Goal: Browse casually

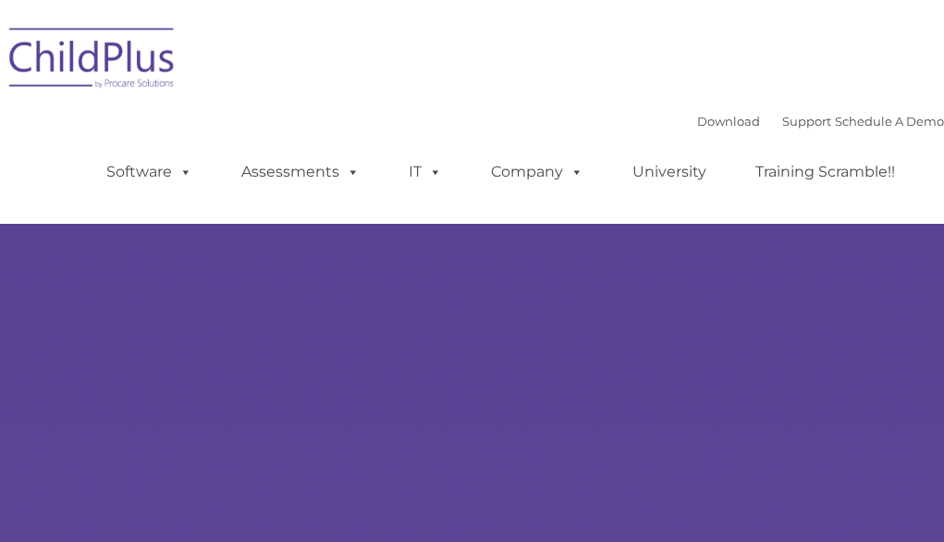
select select "MEDIUM"
